Goal: Navigation & Orientation: Find specific page/section

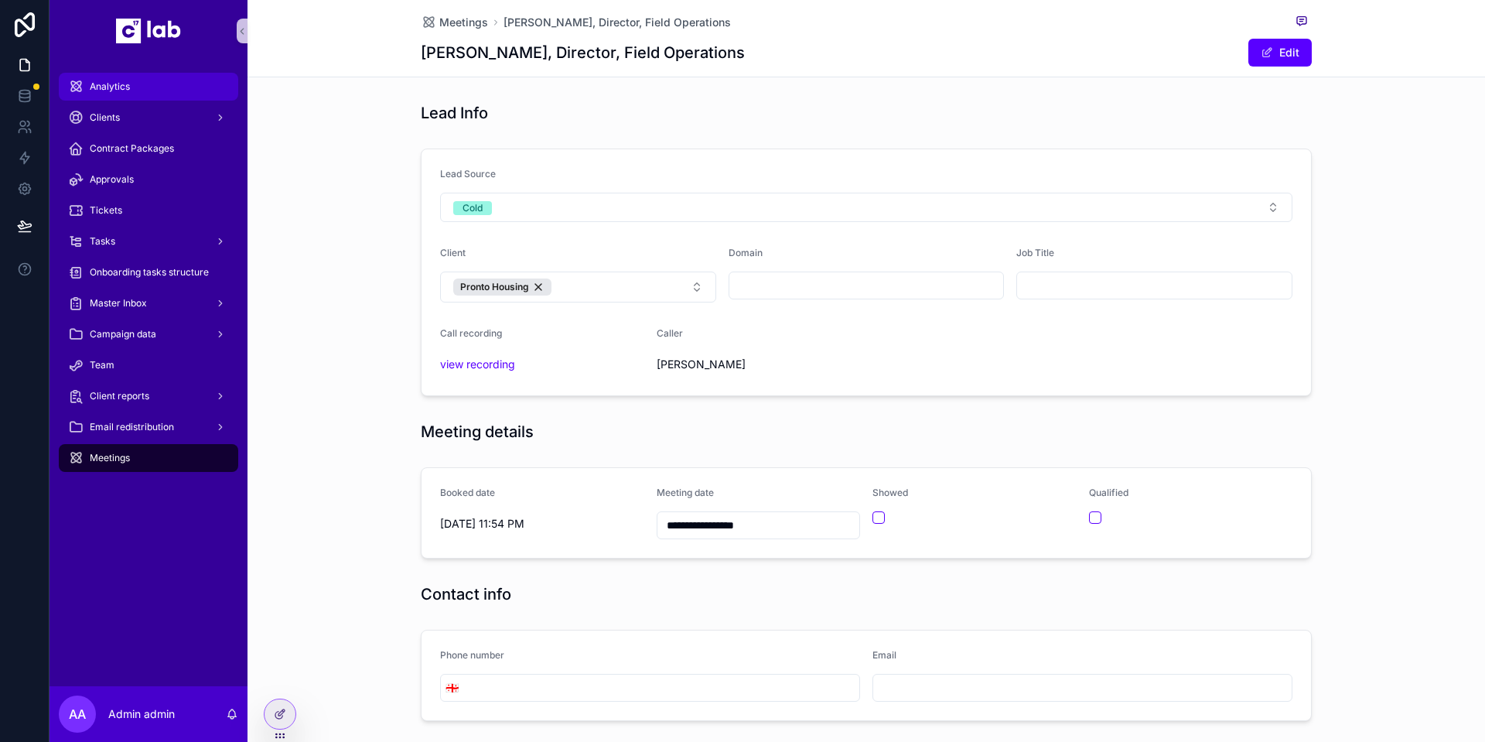
click at [155, 90] on div "Analytics" at bounding box center [148, 86] width 161 height 25
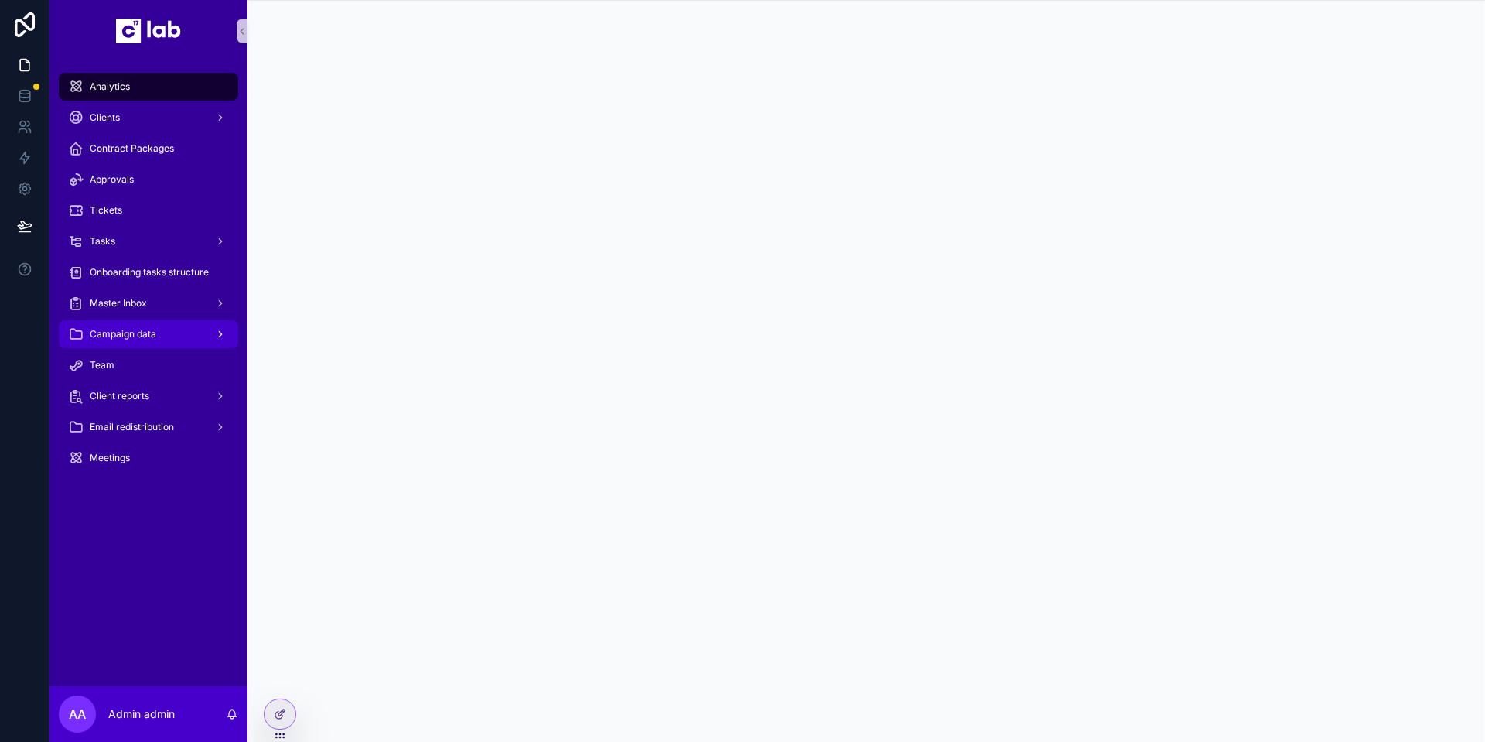
click at [189, 333] on div "Campaign data" at bounding box center [148, 334] width 161 height 25
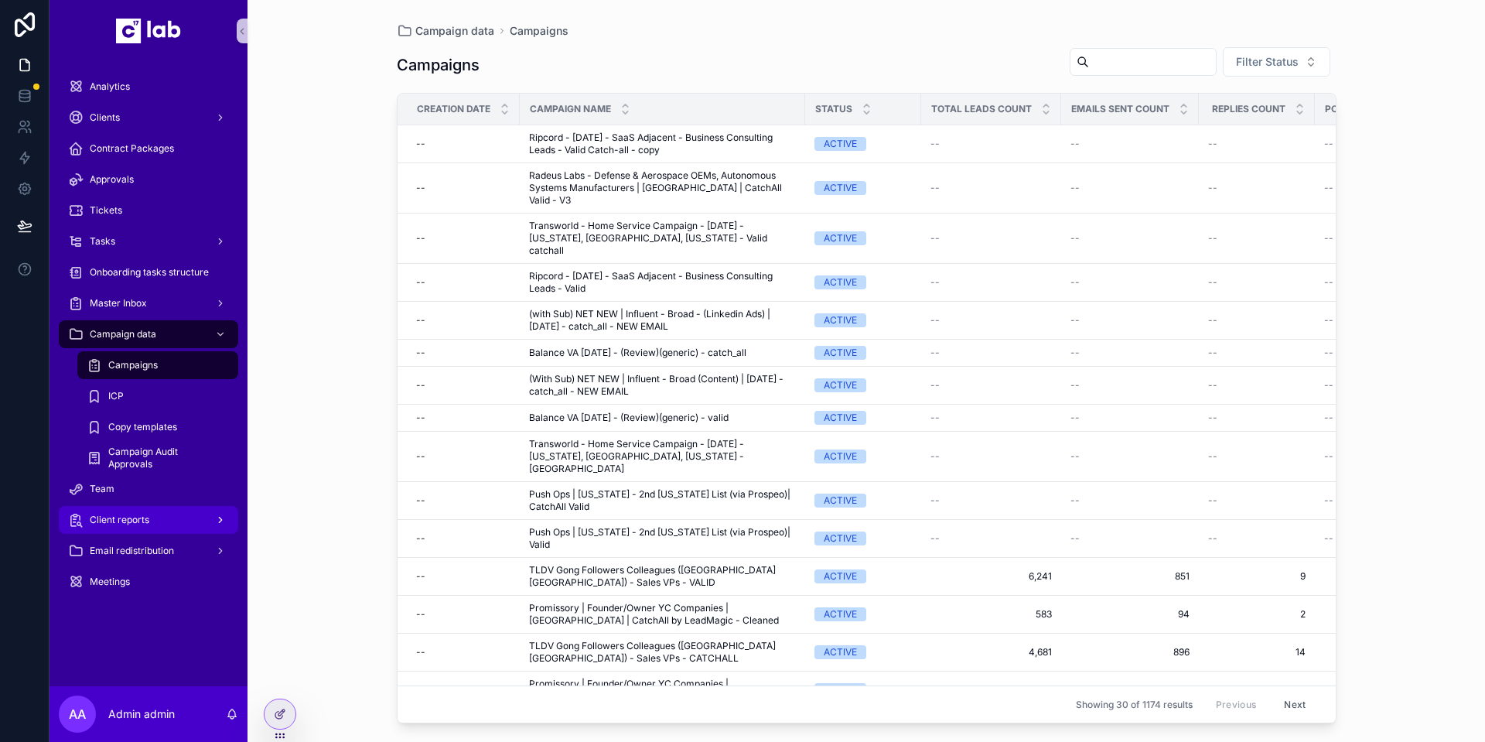
click at [151, 522] on div "Client reports" at bounding box center [148, 519] width 161 height 25
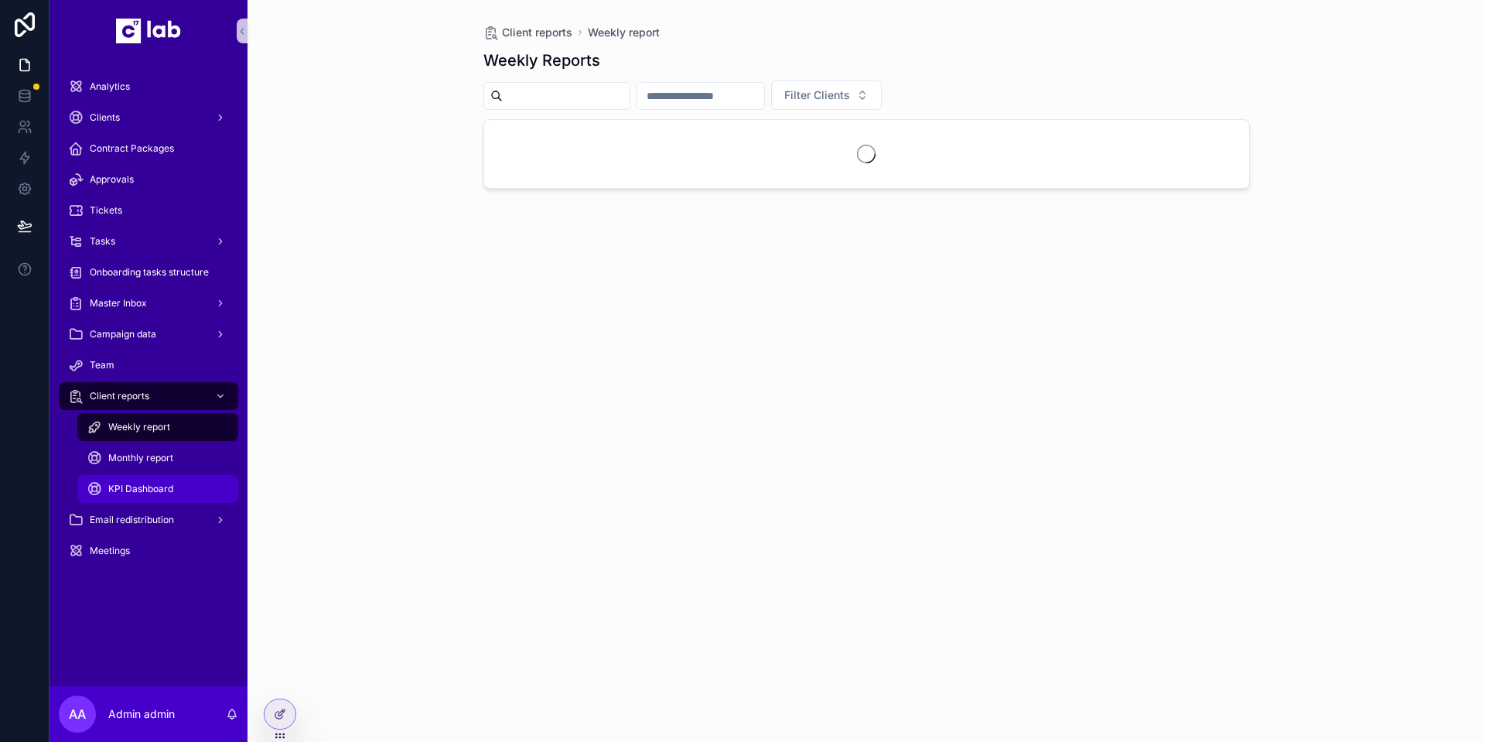
click at [155, 491] on span "KPI Dashboard" at bounding box center [140, 489] width 65 height 12
